Goal: Communication & Community: Share content

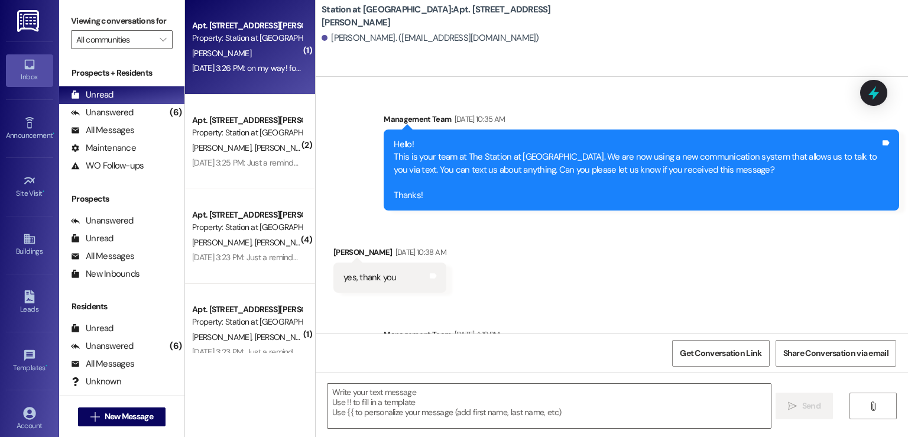
scroll to position [145568, 0]
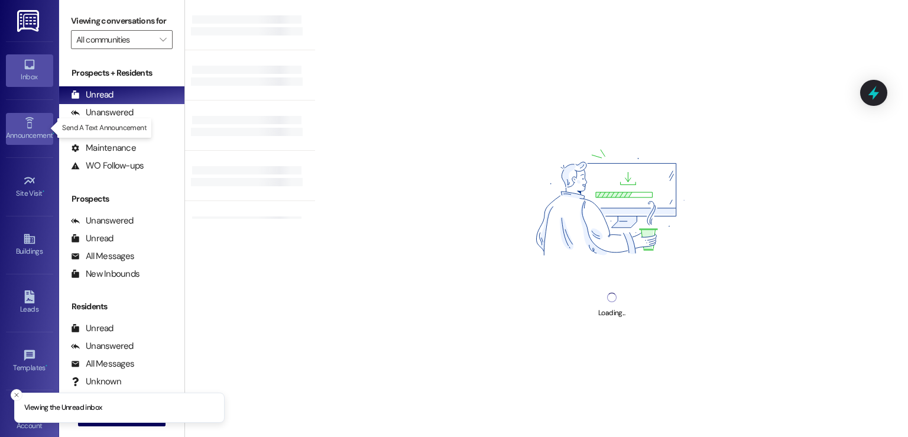
click at [31, 129] on div "Announcement •" at bounding box center [29, 135] width 59 height 12
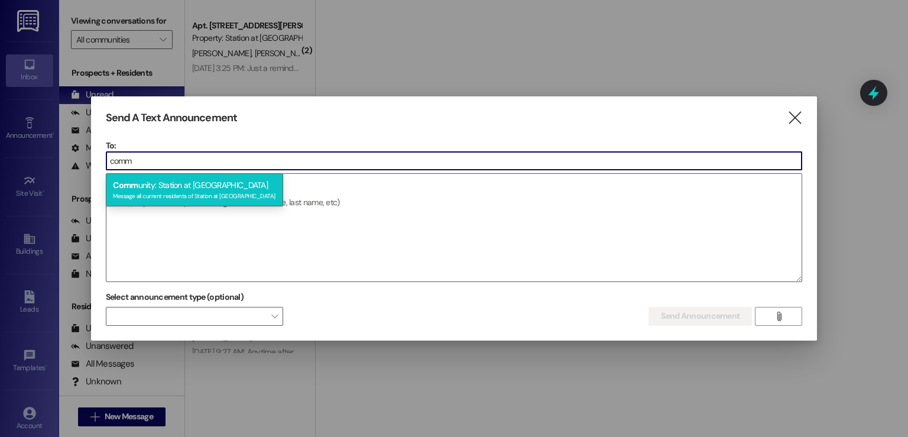
type input "comm"
click at [163, 178] on div "Comm unity: Station at [GEOGRAPHIC_DATA] Message all current residents of Stati…" at bounding box center [194, 190] width 177 height 34
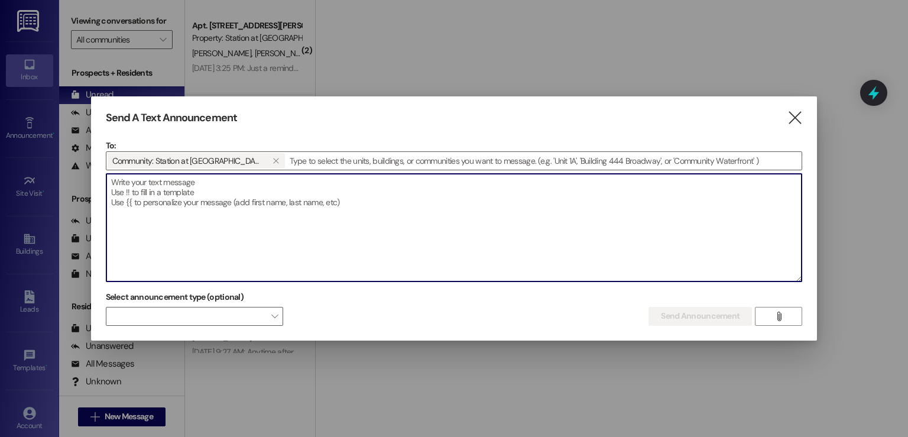
click at [130, 189] on textarea at bounding box center [454, 228] width 696 height 108
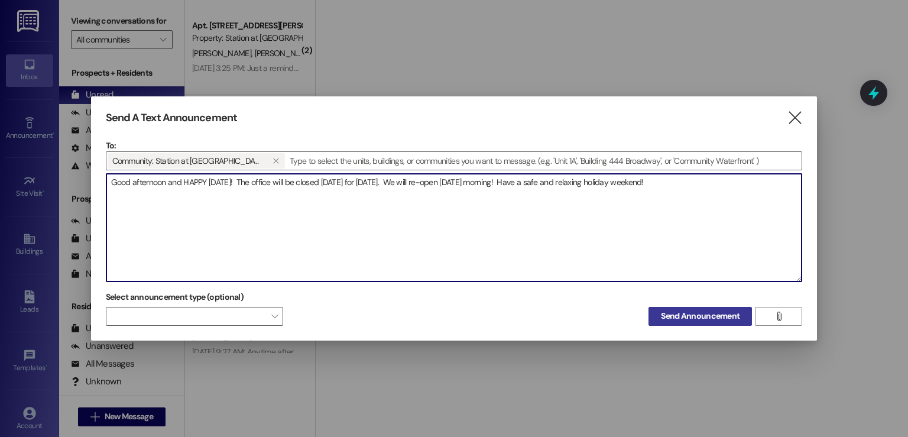
type textarea "Good afternoon and HAPPY [DATE]! The office will be closed [DATE] for [DATE]. W…"
click at [660, 315] on span "Send Announcement" at bounding box center [699, 316] width 83 height 12
